Goal: Transaction & Acquisition: Purchase product/service

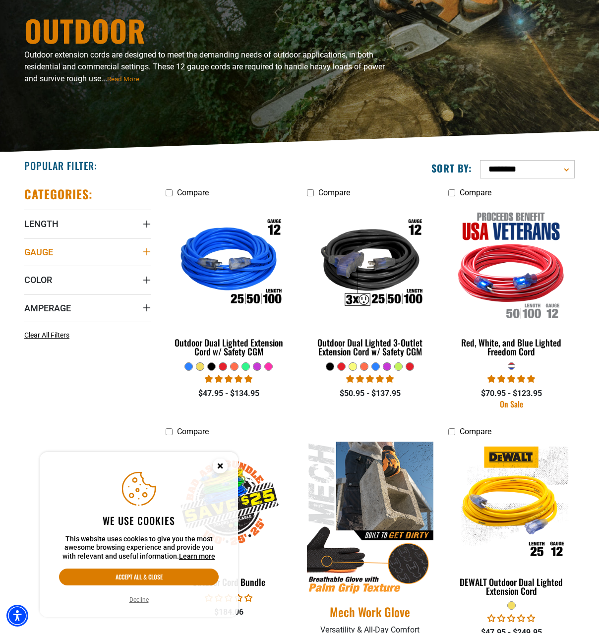
click at [140, 252] on summary "Gauge" at bounding box center [87, 252] width 126 height 28
click at [52, 272] on span "10 Gauge (1)" at bounding box center [56, 272] width 40 height 7
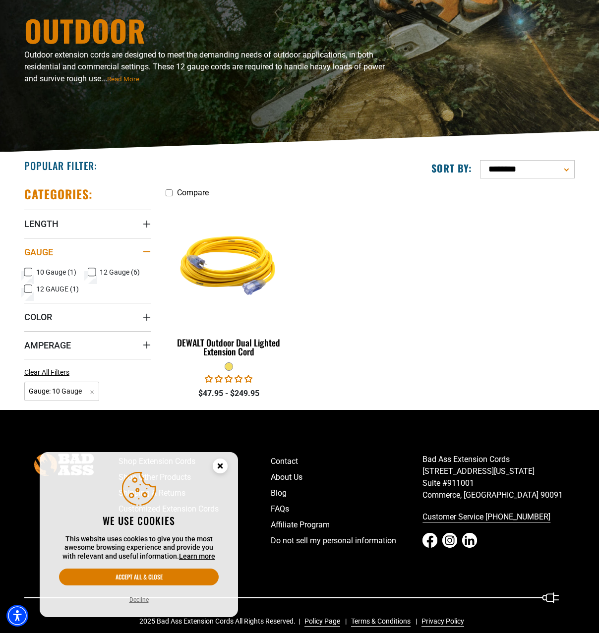
click at [145, 246] on summary "Gauge" at bounding box center [87, 252] width 126 height 28
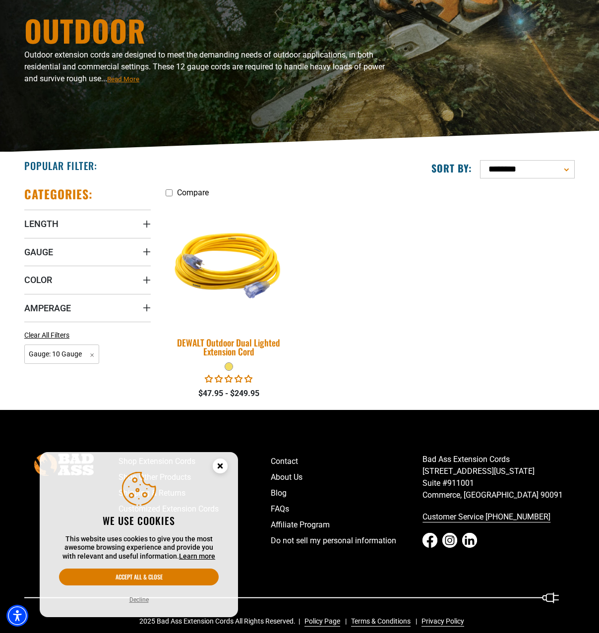
click at [240, 265] on img at bounding box center [229, 264] width 139 height 127
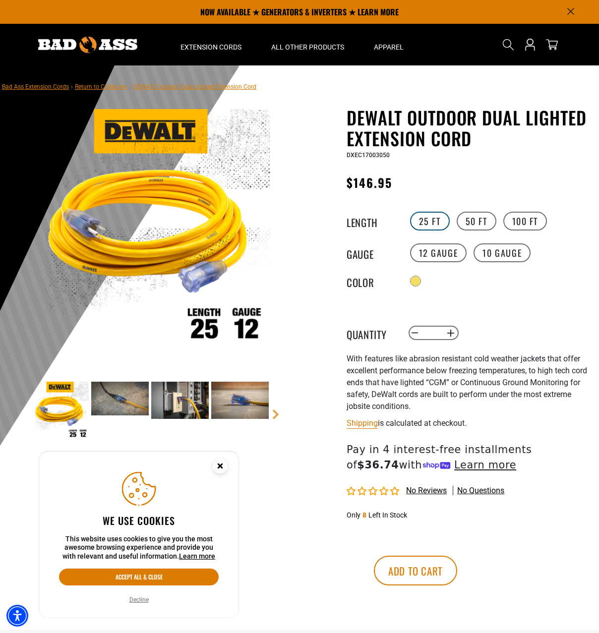
click at [424, 220] on label "25 FT" at bounding box center [430, 221] width 40 height 19
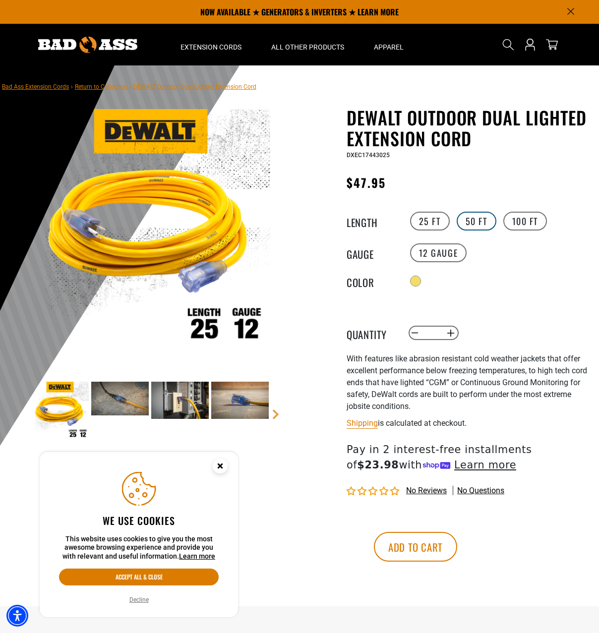
click at [479, 226] on label "50 FT" at bounding box center [477, 221] width 40 height 19
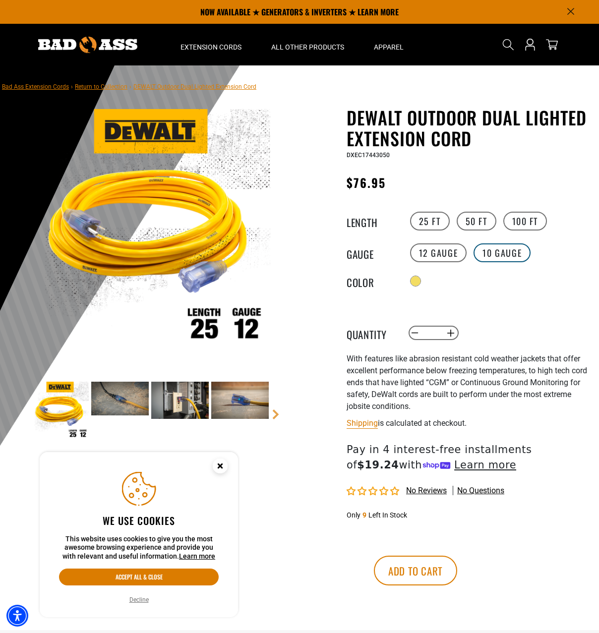
click at [479, 251] on label "10 Gauge" at bounding box center [502, 252] width 57 height 19
click at [105, 396] on img at bounding box center [120, 398] width 58 height 33
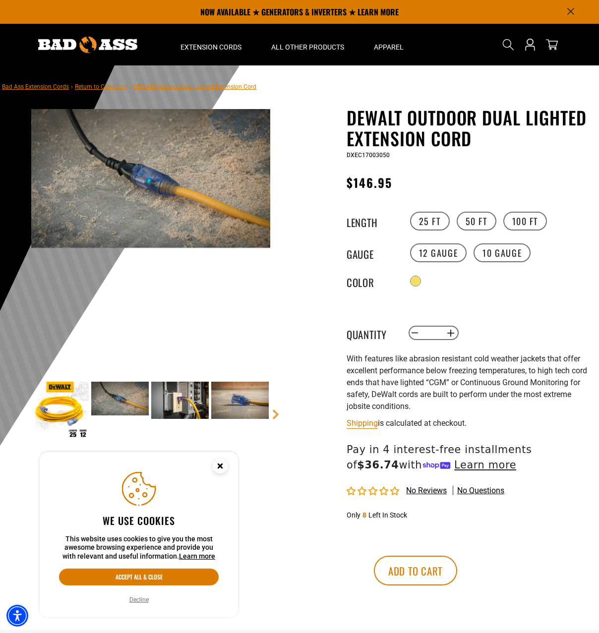
click at [177, 400] on img at bounding box center [180, 400] width 58 height 37
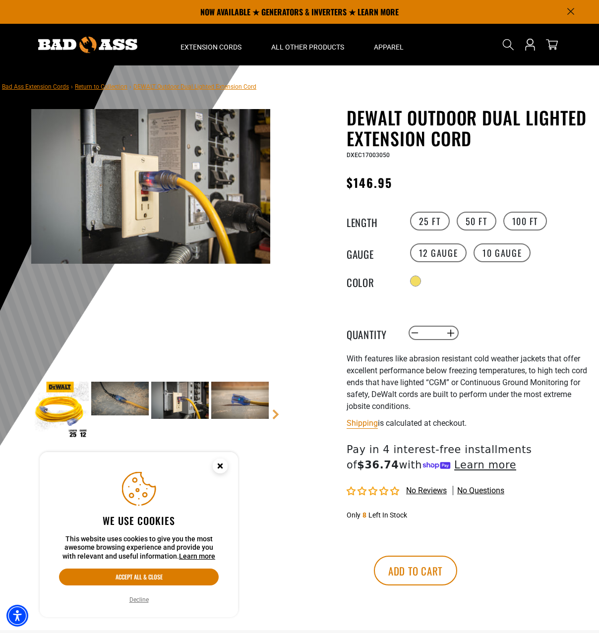
click at [220, 468] on circle "Close this option" at bounding box center [220, 466] width 15 height 15
